Goal: Navigation & Orientation: Find specific page/section

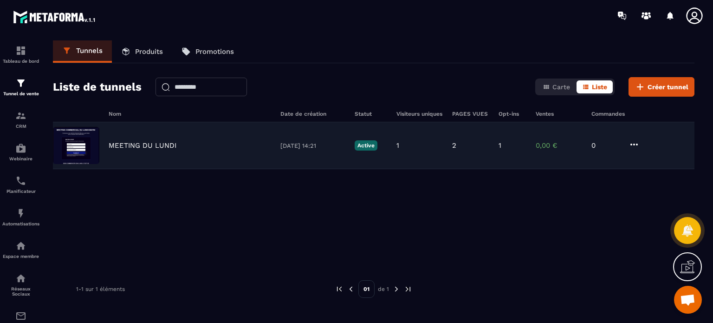
click at [633, 143] on icon at bounding box center [634, 144] width 11 height 11
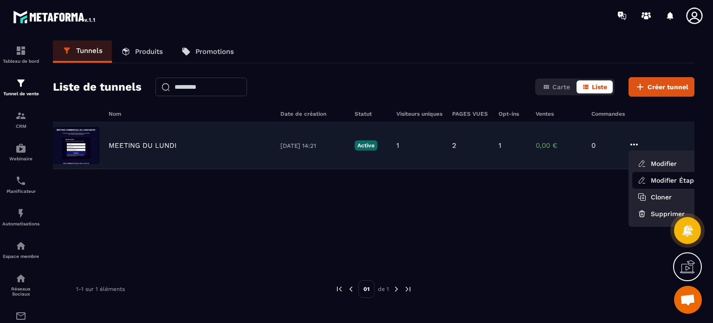
click at [643, 178] on icon at bounding box center [642, 180] width 8 height 8
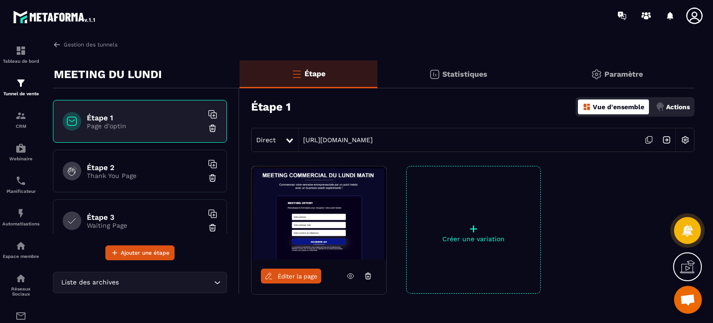
click at [390, 135] on div "Direct [URL][DOMAIN_NAME]" at bounding box center [472, 140] width 443 height 24
click at [373, 139] on link "[URL][DOMAIN_NAME]" at bounding box center [336, 139] width 74 height 7
click at [691, 13] on icon at bounding box center [694, 16] width 19 height 19
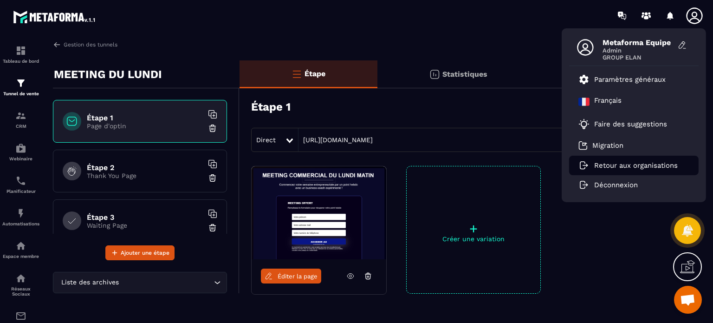
click at [619, 157] on li "Retour aux organisations" at bounding box center [634, 166] width 130 height 20
click at [636, 170] on li "Retour aux organisations" at bounding box center [634, 166] width 130 height 20
click at [621, 167] on p "Retour aux organisations" at bounding box center [636, 165] width 84 height 8
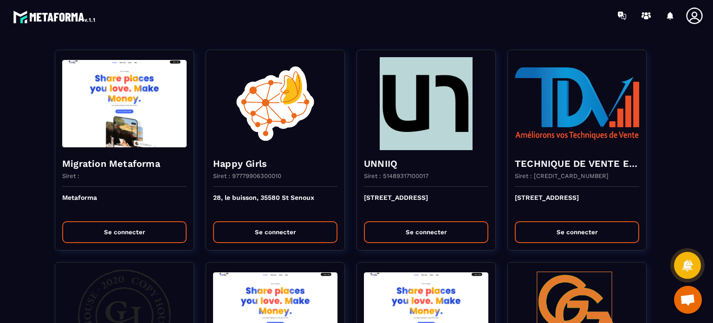
click at [225, 17] on div at bounding box center [411, 15] width 604 height 31
click at [215, 21] on div at bounding box center [411, 15] width 604 height 31
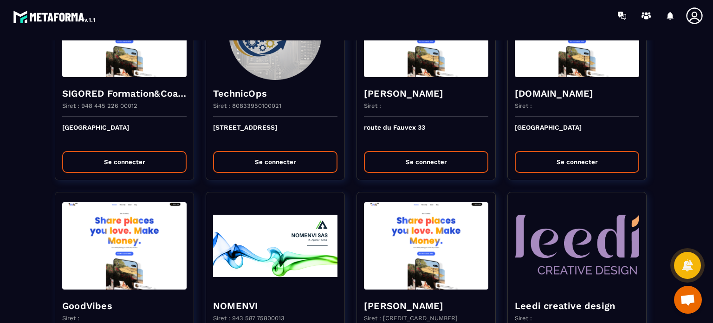
scroll to position [1997, 0]
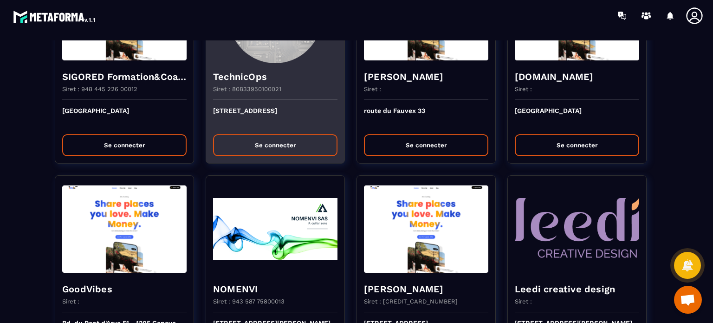
click at [310, 100] on div "[STREET_ADDRESS] Se connecter" at bounding box center [275, 131] width 138 height 63
